Goal: Use online tool/utility

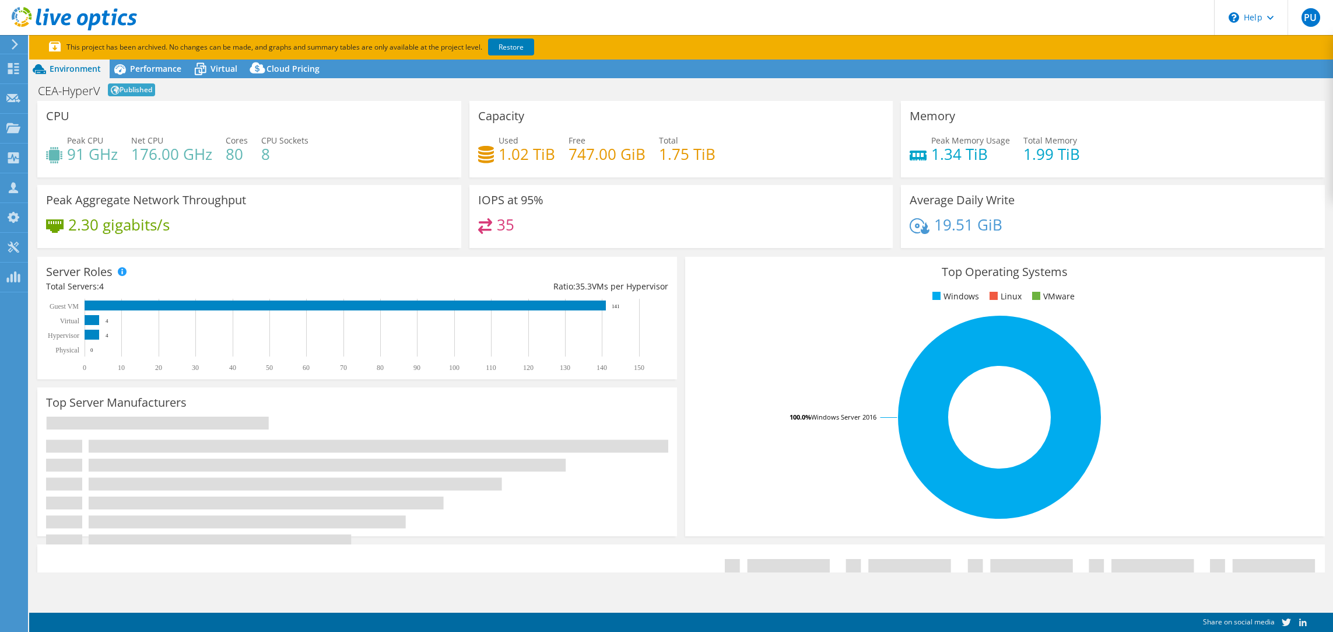
select select "USD"
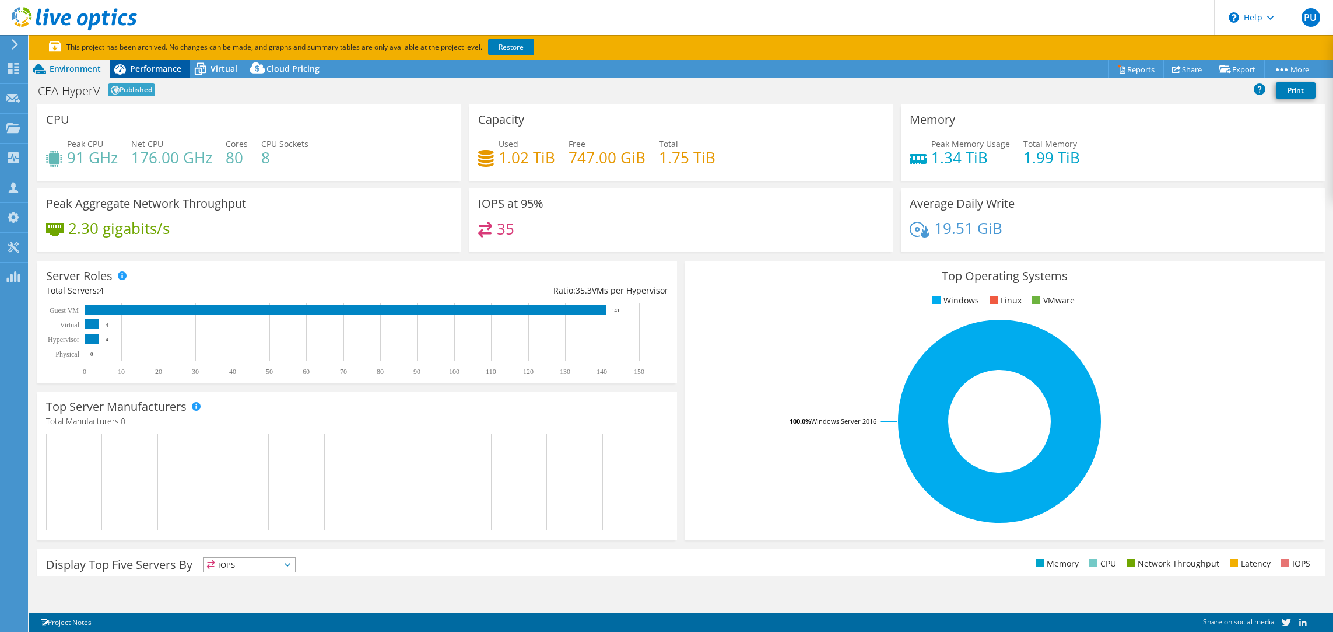
click at [168, 69] on span "Performance" at bounding box center [155, 68] width 51 height 11
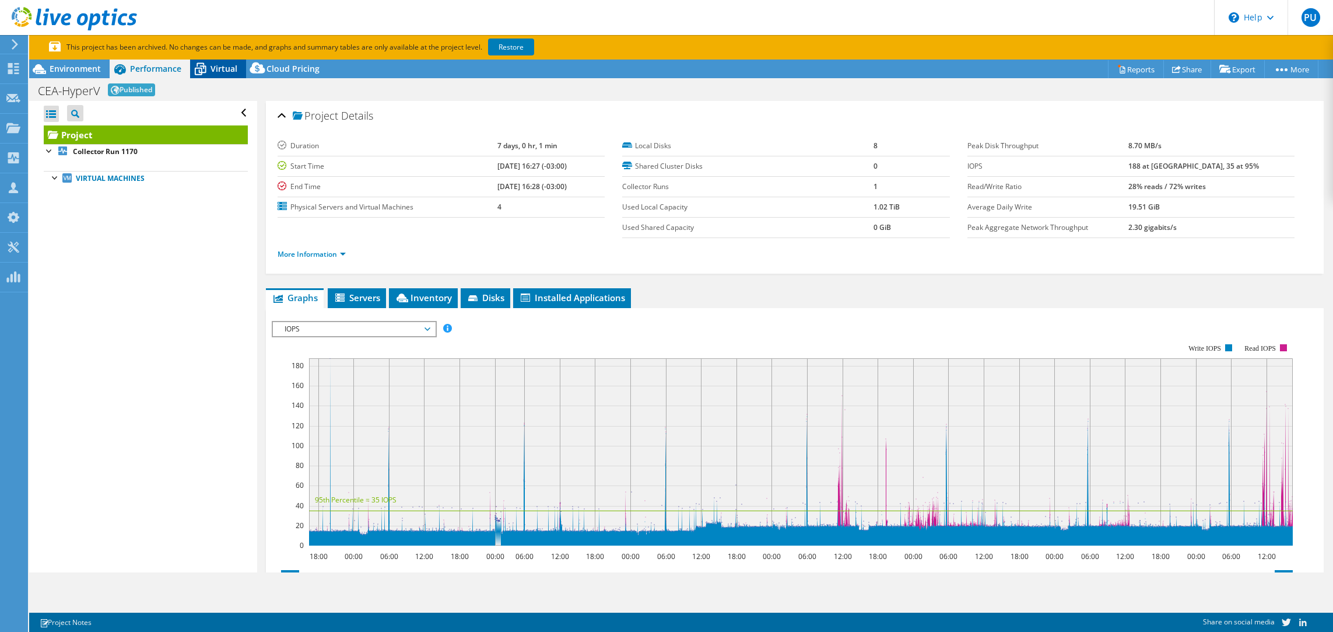
click at [229, 66] on span "Virtual" at bounding box center [224, 68] width 27 height 11
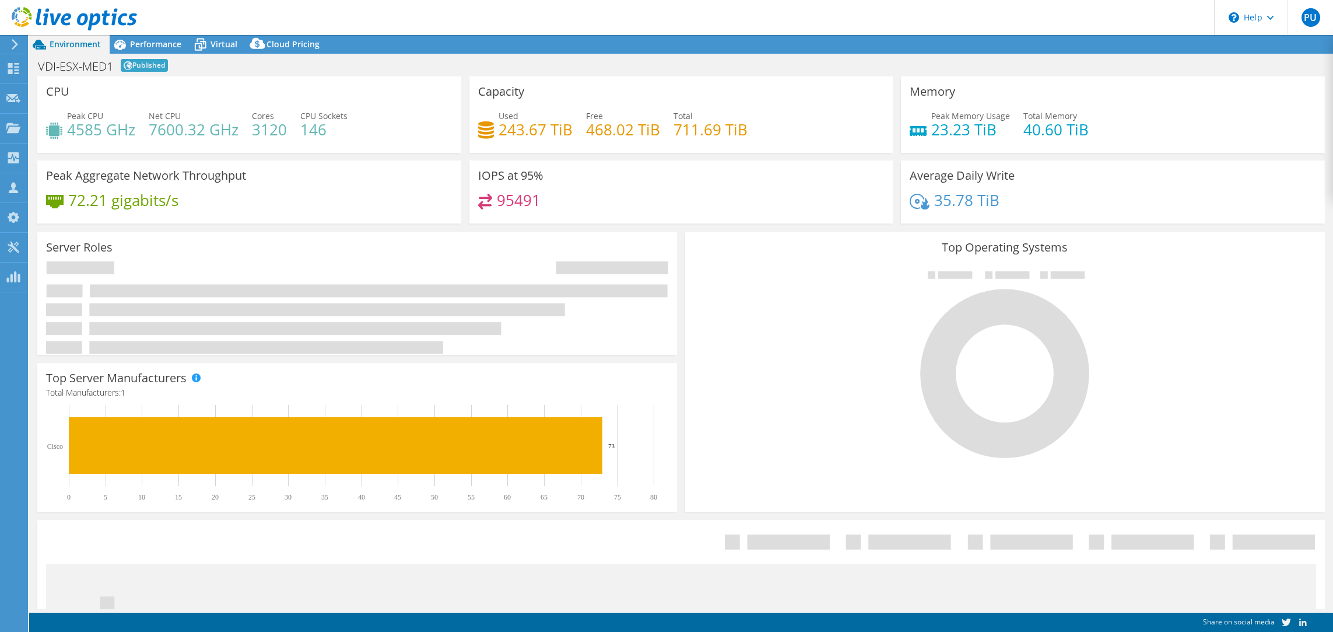
select select "EUFrankfurt"
select select "USD"
